Goal: Transaction & Acquisition: Purchase product/service

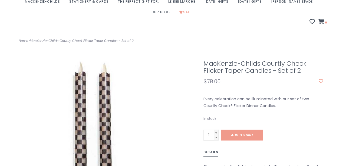
scroll to position [92, 0]
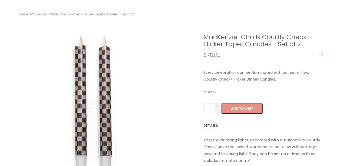
click at [250, 106] on span "Add to cart" at bounding box center [242, 108] width 22 height 5
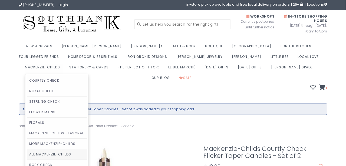
click at [87, 149] on link "All MacKenzie-Childs" at bounding box center [57, 154] width 60 height 10
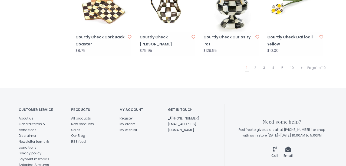
scroll to position [601, 0]
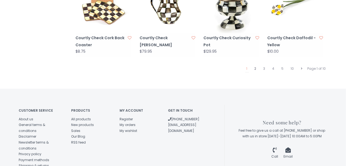
click at [257, 65] on link "2" at bounding box center [255, 68] width 5 height 7
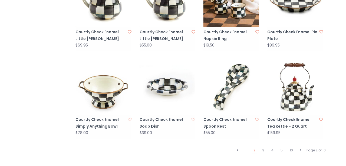
scroll to position [536, 0]
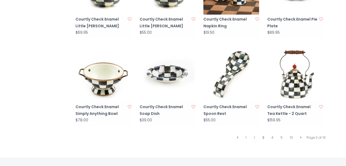
click at [263, 134] on link "3" at bounding box center [263, 137] width 5 height 7
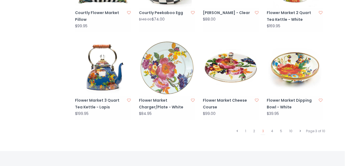
scroll to position [546, 0]
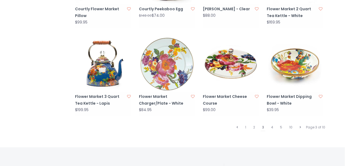
click at [264, 124] on link "3" at bounding box center [262, 127] width 5 height 7
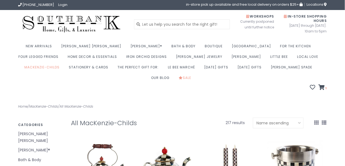
click at [336, 70] on header "(573) 659-4438 Login in-store pick up available and free local delivery on orde…" at bounding box center [172, 47] width 345 height 95
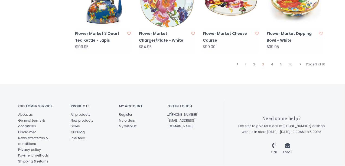
scroll to position [604, 0]
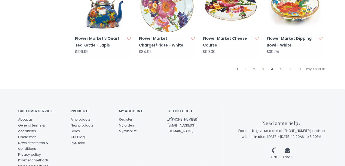
click at [273, 66] on link "4" at bounding box center [271, 69] width 5 height 7
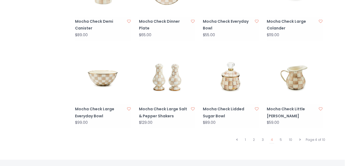
scroll to position [541, 0]
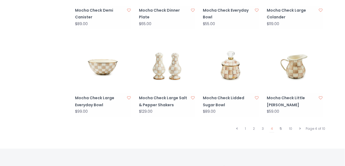
click at [279, 125] on link "5" at bounding box center [280, 128] width 5 height 7
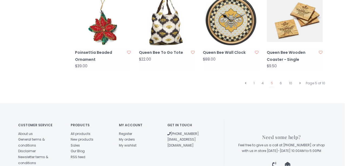
scroll to position [591, 0]
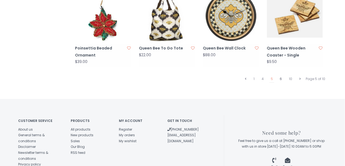
click at [282, 75] on link "6" at bounding box center [280, 78] width 5 height 7
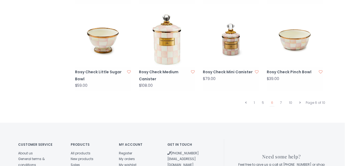
scroll to position [566, 0]
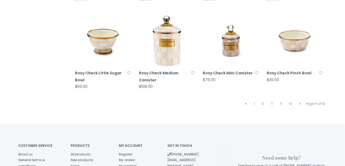
click at [281, 100] on link "7" at bounding box center [281, 103] width 5 height 7
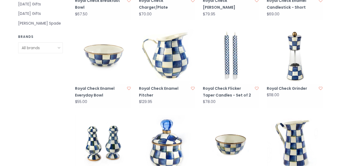
scroll to position [355, 0]
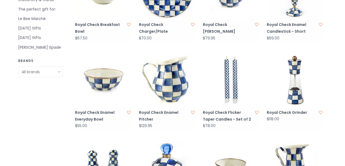
click at [230, 109] on link "Royal Check Flicker Taper Candles - Set of 2" at bounding box center [228, 116] width 50 height 14
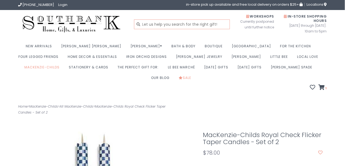
click at [141, 23] on input "text" at bounding box center [182, 24] width 96 height 10
click at [192, 24] on input "royal check flicker candles +white" at bounding box center [182, 24] width 96 height 10
type input "royal check flicker candles"
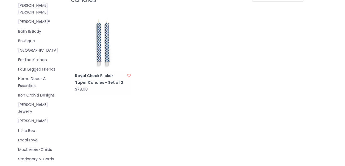
scroll to position [131, 0]
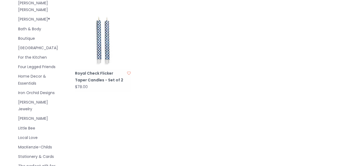
click at [98, 70] on link "Royal Check Flicker Taper Candles - Set of 2" at bounding box center [100, 77] width 50 height 14
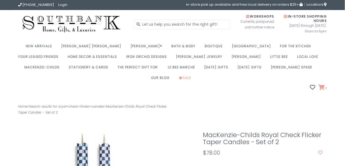
click at [320, 85] on icon at bounding box center [321, 87] width 6 height 5
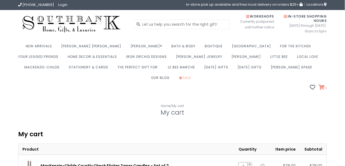
click at [320, 85] on icon at bounding box center [321, 87] width 6 height 5
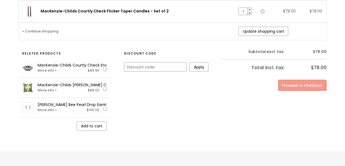
scroll to position [155, 0]
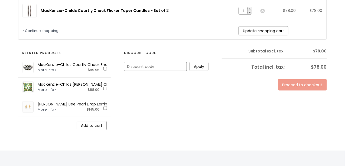
click at [28, 102] on img "Pick products to add to cart" at bounding box center [27, 107] width 11 height 11
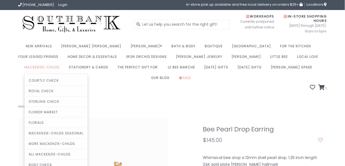
click at [62, 64] on link "MacKenzie-Childs" at bounding box center [43, 69] width 38 height 11
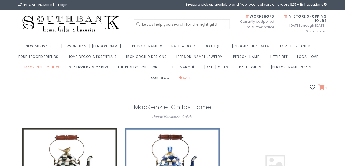
click at [325, 85] on icon at bounding box center [321, 87] width 6 height 5
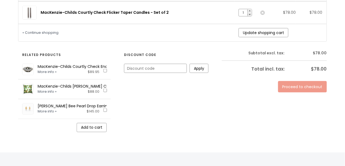
scroll to position [155, 0]
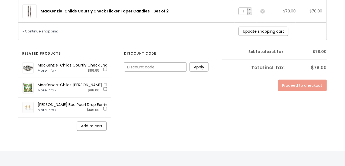
click at [296, 80] on link "Proceed to checkout" at bounding box center [302, 85] width 49 height 11
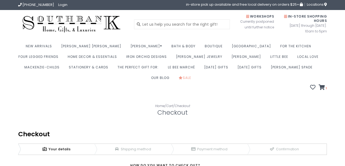
scroll to position [107, 0]
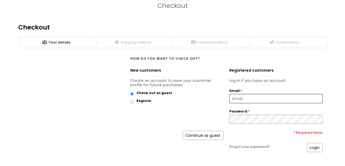
click at [257, 94] on input "Email: *" at bounding box center [275, 98] width 93 height 9
type input "[EMAIL_ADDRESS][DOMAIN_NAME]"
click at [315, 143] on link "Login" at bounding box center [315, 147] width 16 height 9
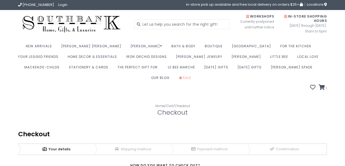
scroll to position [126, 0]
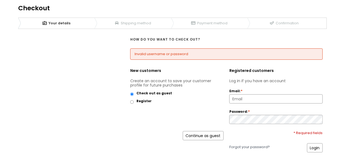
click at [134, 99] on div "Register" at bounding box center [176, 103] width 93 height 8
click at [131, 100] on input "Register" at bounding box center [132, 102] width 4 height 4
radio input "true"
click at [215, 131] on link "Continue" at bounding box center [212, 135] width 24 height 9
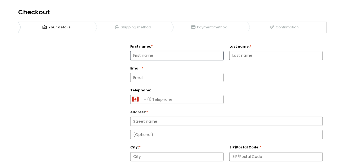
scroll to position [123, 0]
click at [165, 51] on input "First name: *" at bounding box center [176, 55] width 93 height 9
type input "[PERSON_NAME]"
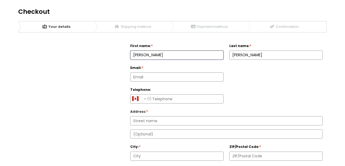
type input "fostercharleneann@gmail.com"
select select "AS|1"
type input "5486880681"
type input "47 Olympic Crescent"
type input "N6G 3P3"
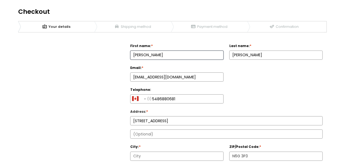
type input "[GEOGRAPHIC_DATA]"
select select "546"
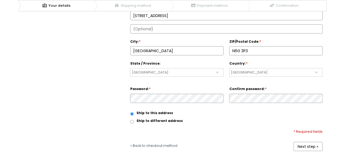
scroll to position [231, 0]
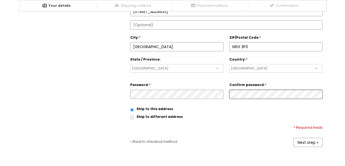
click at [310, 138] on link "Next step »" at bounding box center [307, 142] width 29 height 9
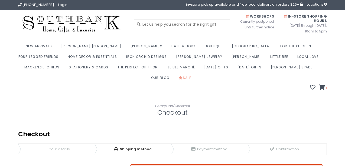
scroll to position [103, 0]
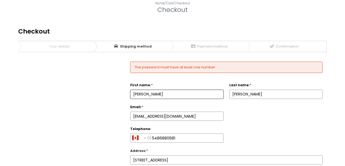
type input "[PERSON_NAME]"
click at [230, 90] on input "[PERSON_NAME]" at bounding box center [275, 94] width 93 height 9
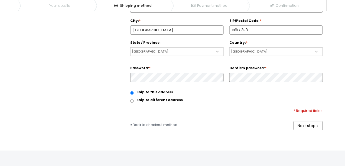
scroll to position [269, 0]
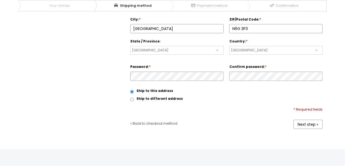
type input "Foster"
click at [311, 120] on link "Next step »" at bounding box center [307, 124] width 29 height 9
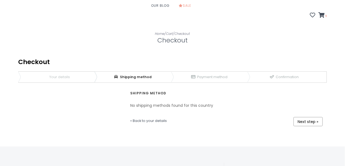
scroll to position [73, 0]
click at [309, 116] on link "Next step »" at bounding box center [307, 120] width 29 height 9
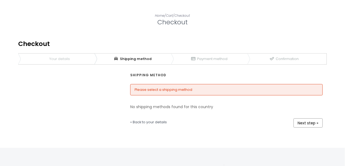
scroll to position [90, 0]
click at [150, 72] on strong "Shipping method" at bounding box center [148, 75] width 36 height 6
click at [177, 87] on li "Please select a shipping method" at bounding box center [226, 89] width 184 height 5
click at [145, 72] on strong "Shipping method" at bounding box center [148, 75] width 36 height 6
click at [148, 119] on link "« Back to your details" at bounding box center [148, 123] width 37 height 8
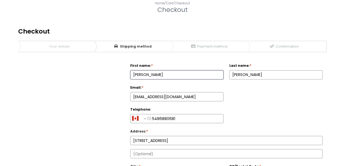
scroll to position [38, 0]
